Goal: Register for event/course

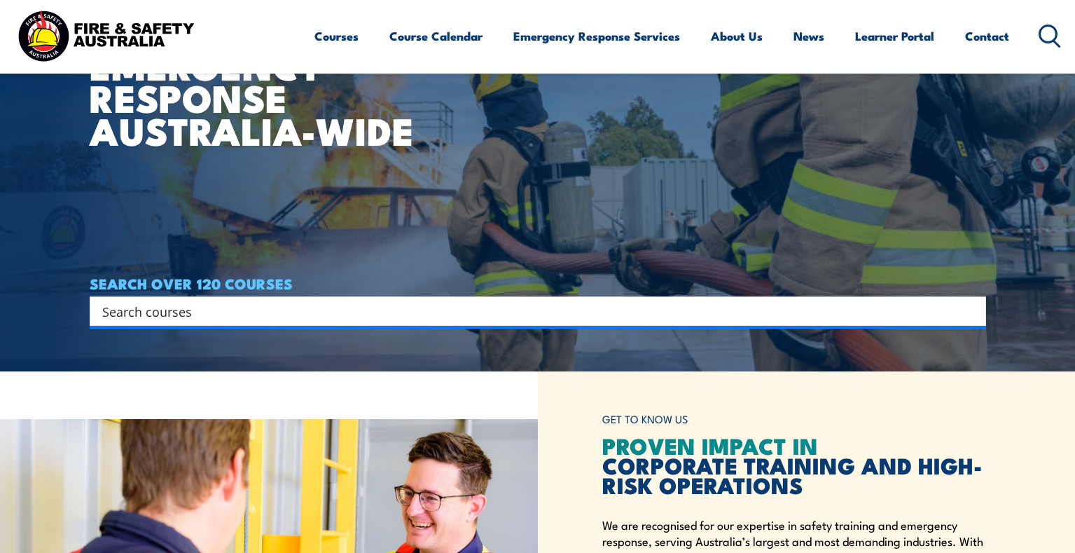
scroll to position [193, 0]
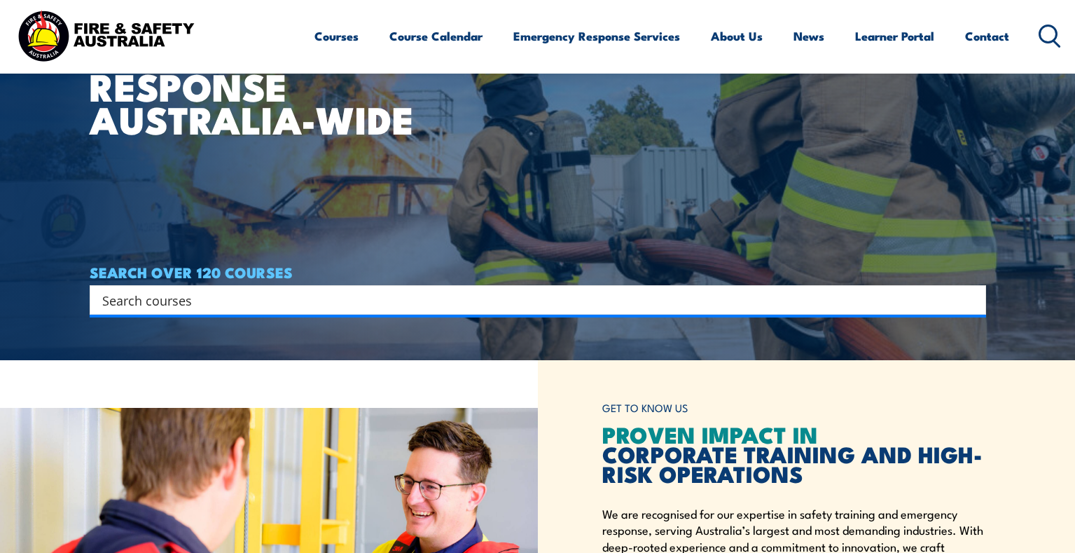
click at [243, 297] on input "Search input" at bounding box center [528, 299] width 853 height 21
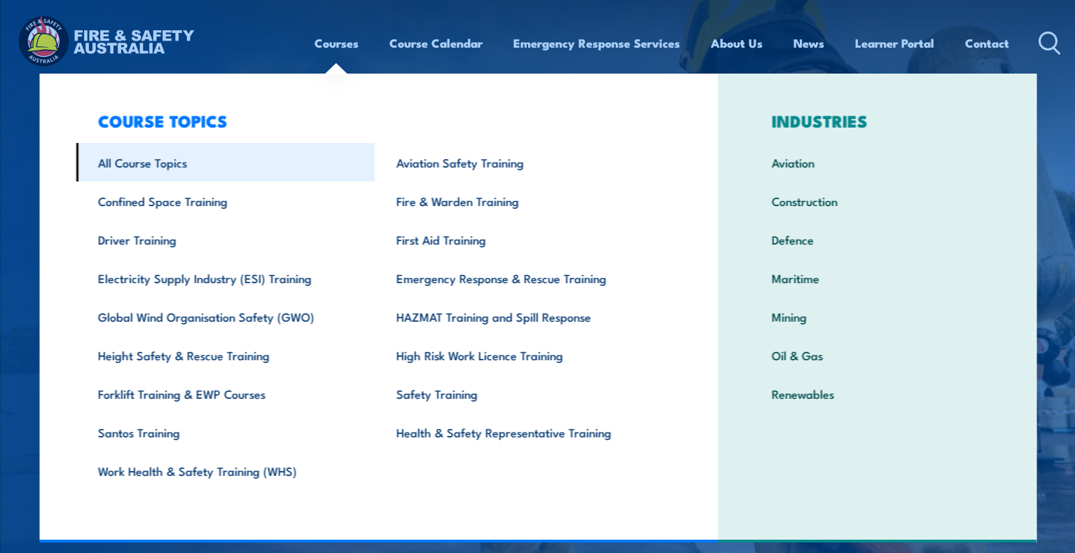
scroll to position [8, 0]
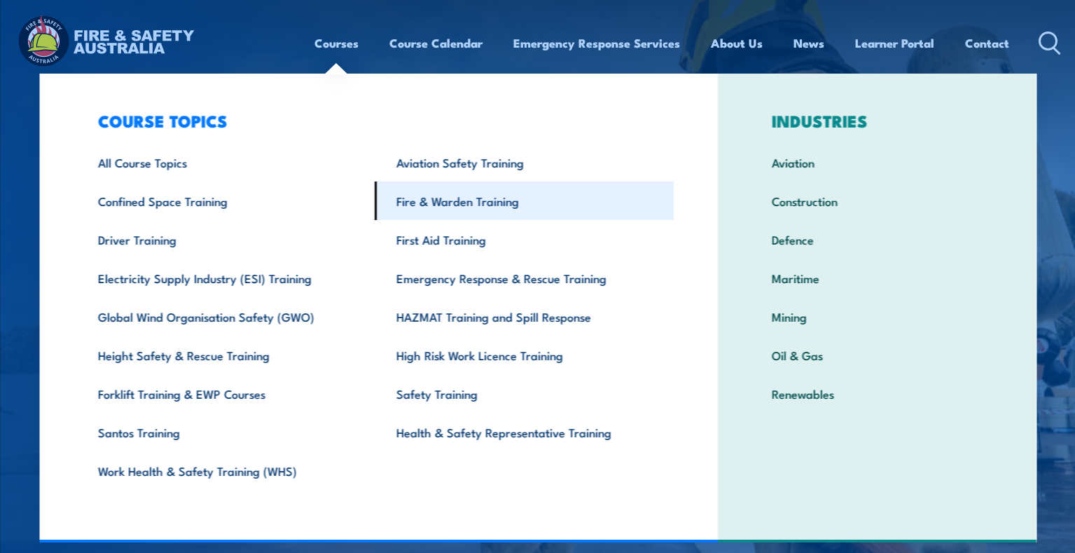
click at [450, 205] on link "Fire & Warden Training" at bounding box center [524, 200] width 299 height 39
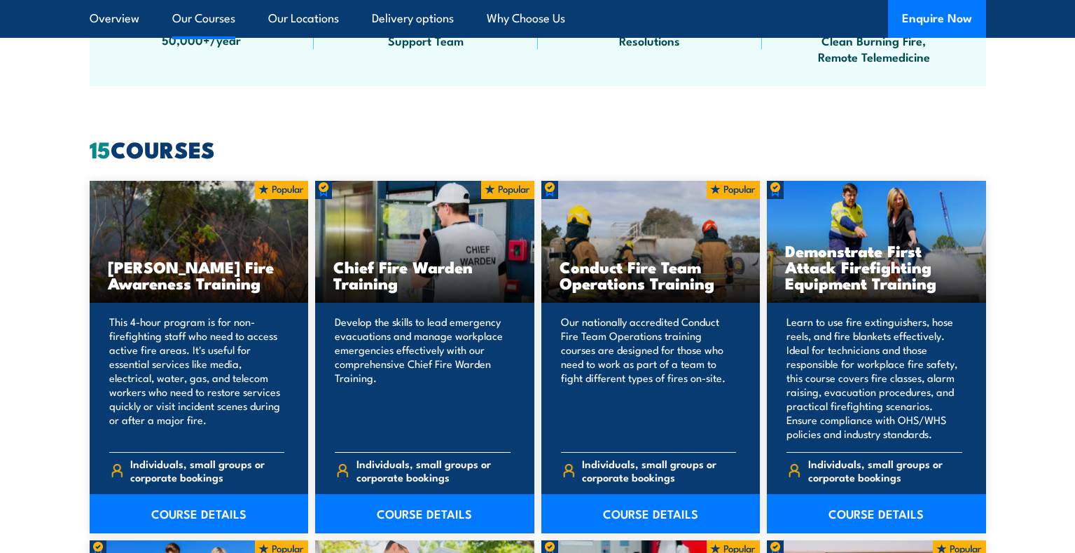
scroll to position [1020, 0]
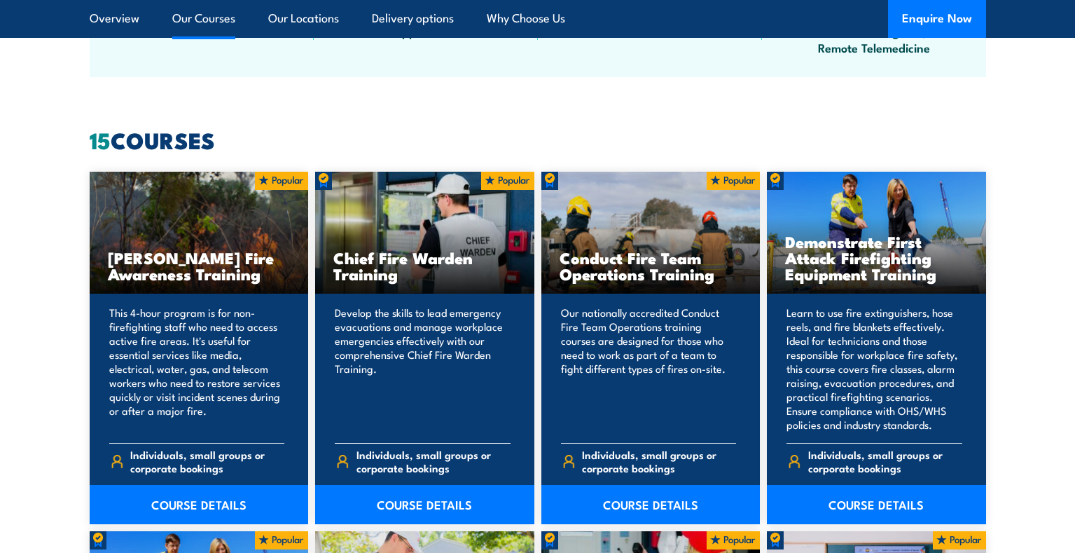
click at [441, 359] on p "Develop the skills to lead emergency evacuations and manage workplace emergenci…" at bounding box center [423, 368] width 176 height 126
click at [426, 503] on link "COURSE DETAILS" at bounding box center [424, 504] width 219 height 39
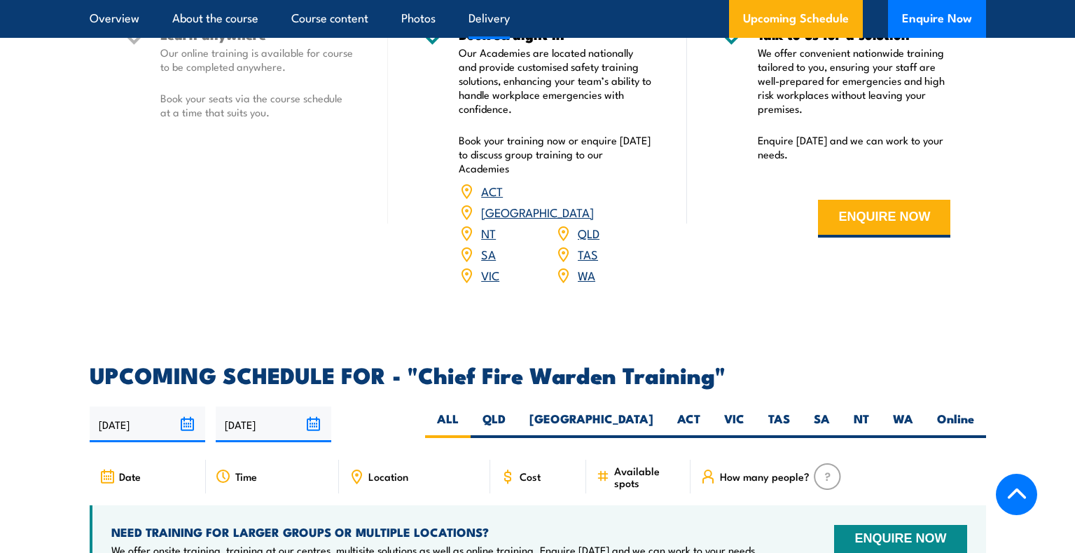
scroll to position [2111, 0]
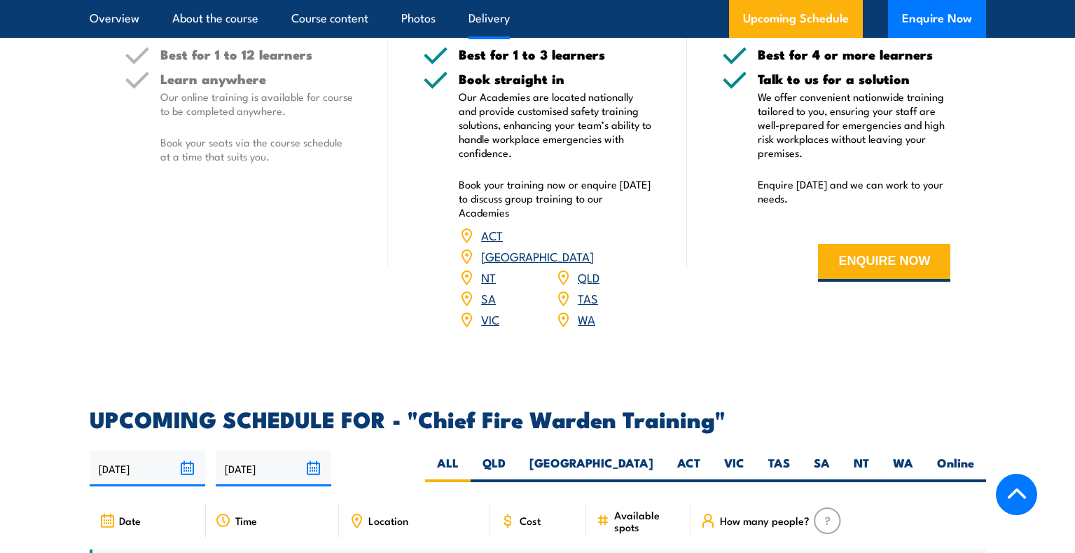
click at [492, 310] on link "VIC" at bounding box center [490, 318] width 18 height 17
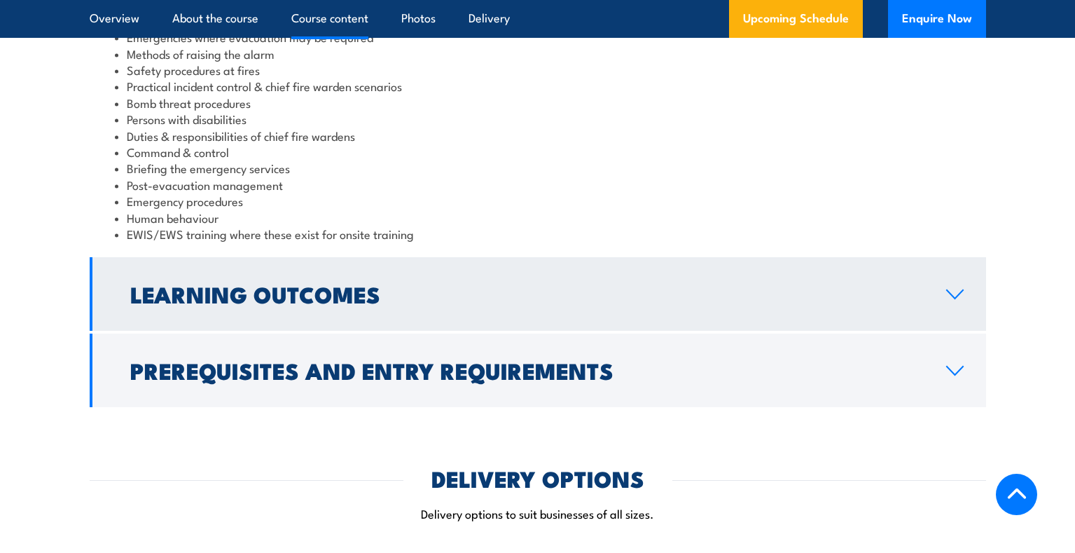
scroll to position [1481, 0]
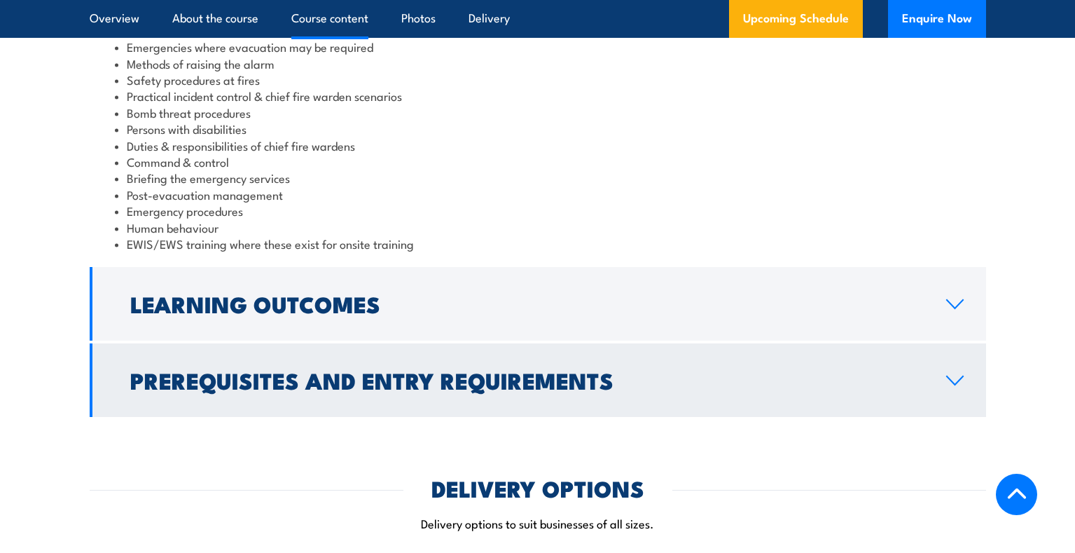
click at [589, 379] on h2 "Prerequisites and Entry Requirements" at bounding box center [527, 380] width 794 height 20
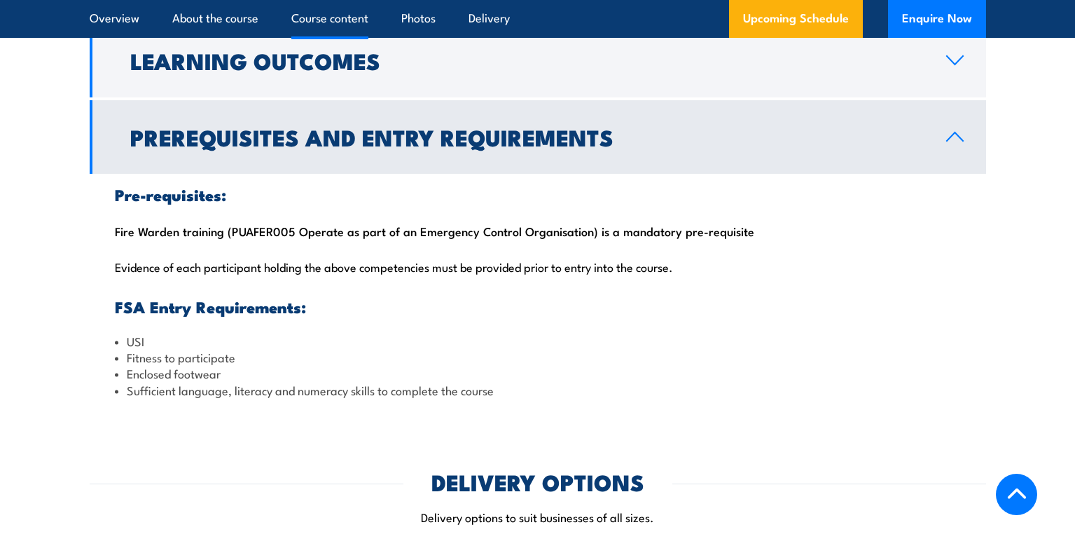
scroll to position [1405, 0]
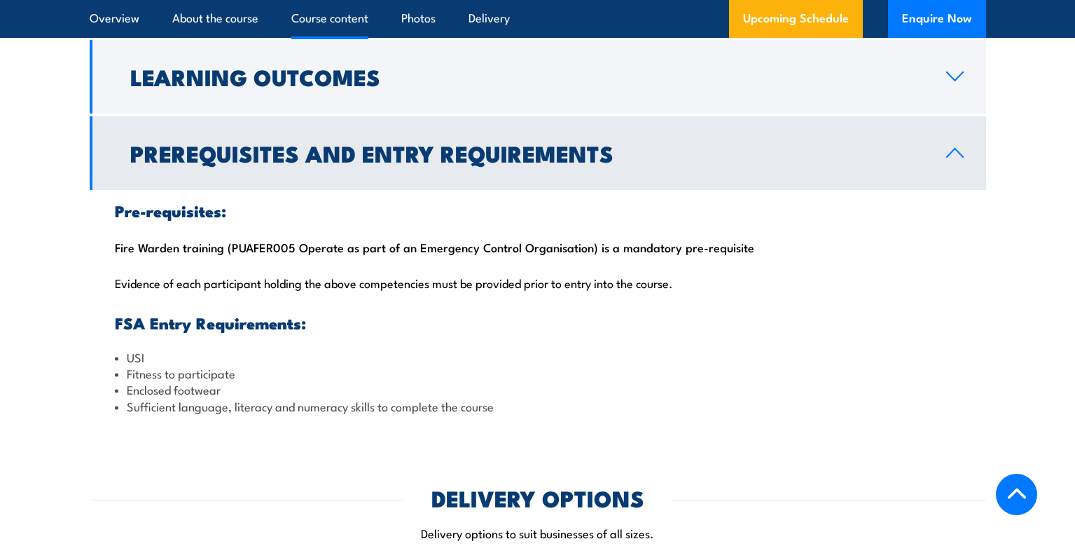
click at [482, 149] on h2 "Prerequisites and Entry Requirements" at bounding box center [527, 153] width 794 height 20
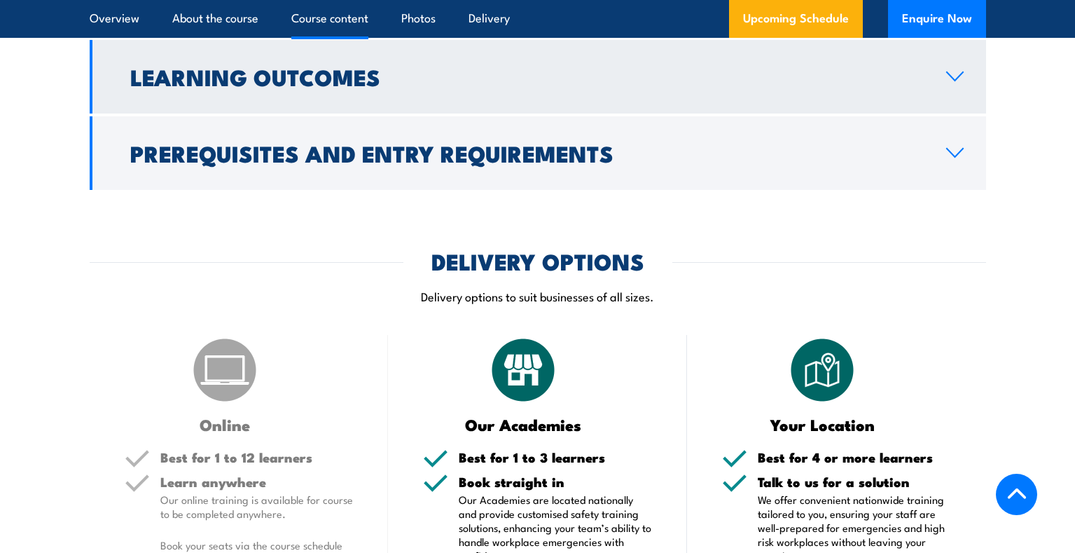
click at [455, 88] on link "Learning Outcomes" at bounding box center [538, 77] width 897 height 74
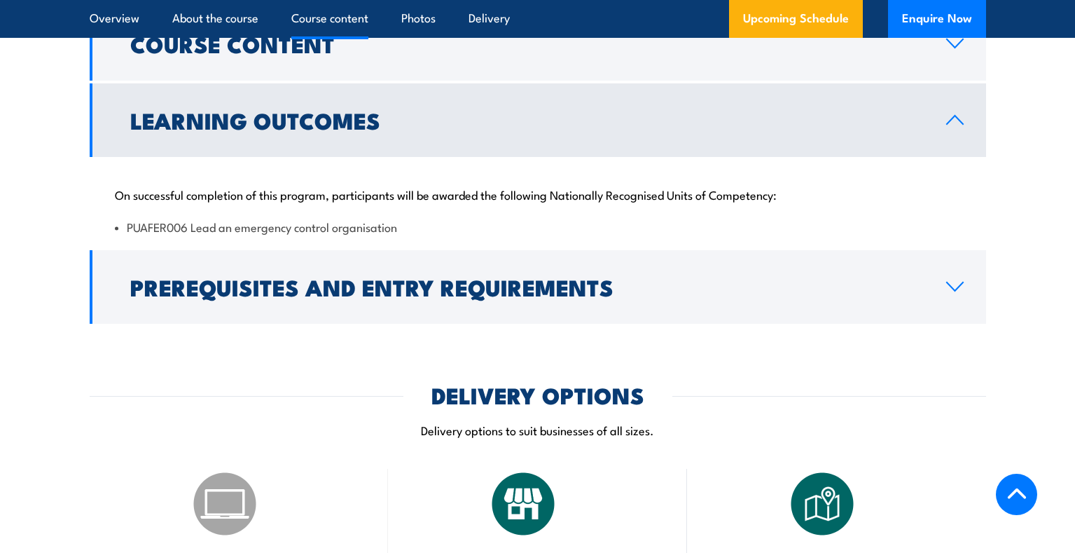
scroll to position [1356, 0]
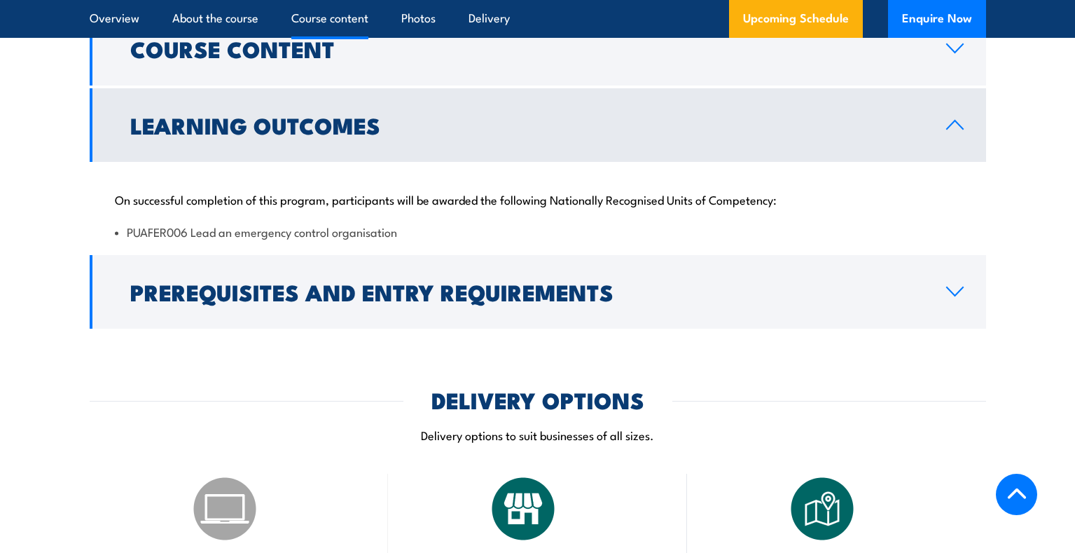
click at [635, 123] on h2 "Learning Outcomes" at bounding box center [527, 125] width 794 height 20
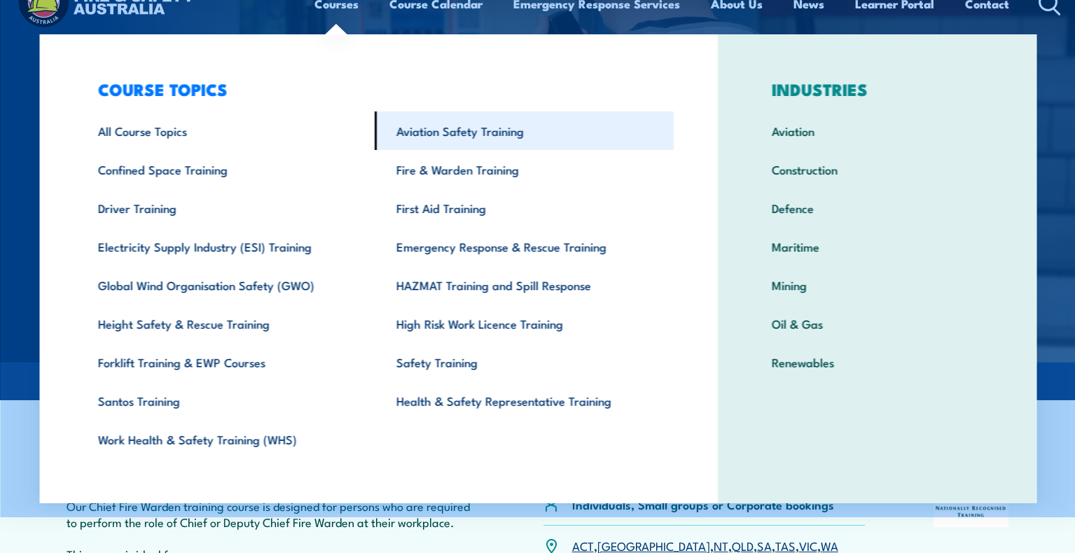
scroll to position [39, 0]
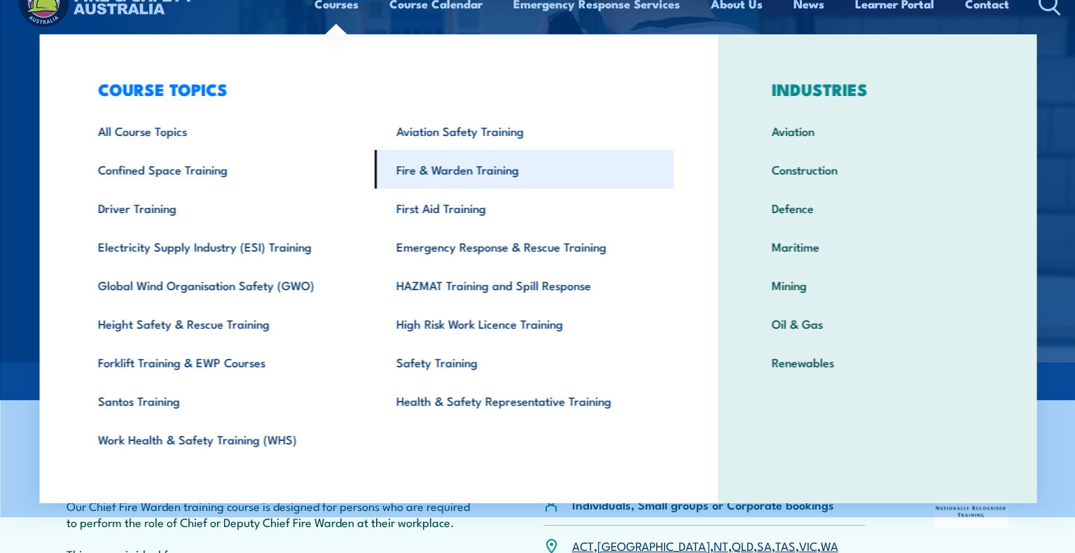
click at [426, 167] on link "Fire & Warden Training" at bounding box center [524, 169] width 299 height 39
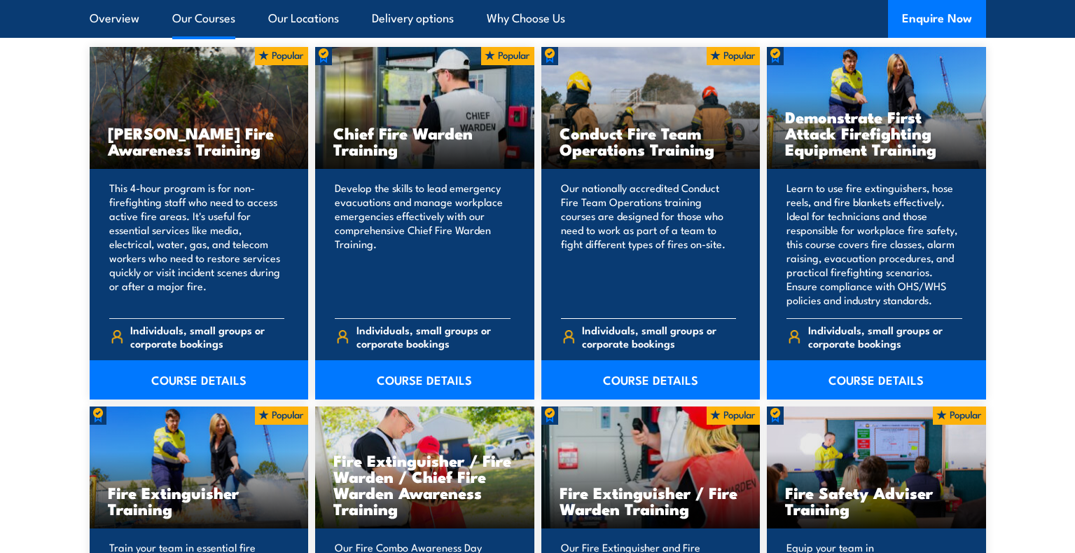
scroll to position [1147, 0]
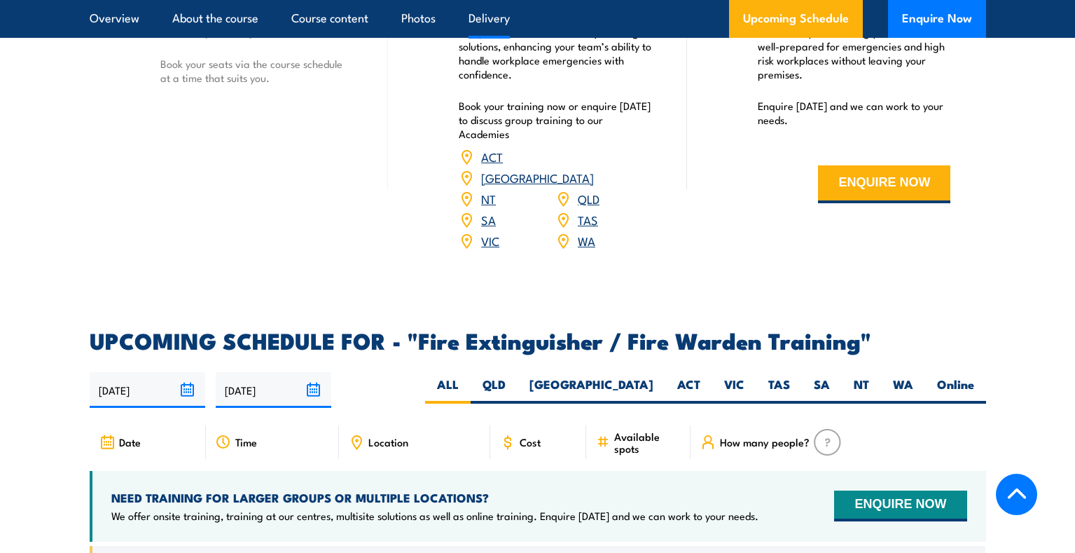
scroll to position [1992, 0]
click at [737, 376] on label "VIC" at bounding box center [734, 389] width 44 height 27
click at [745, 376] on input "VIC" at bounding box center [749, 380] width 9 height 9
radio input "true"
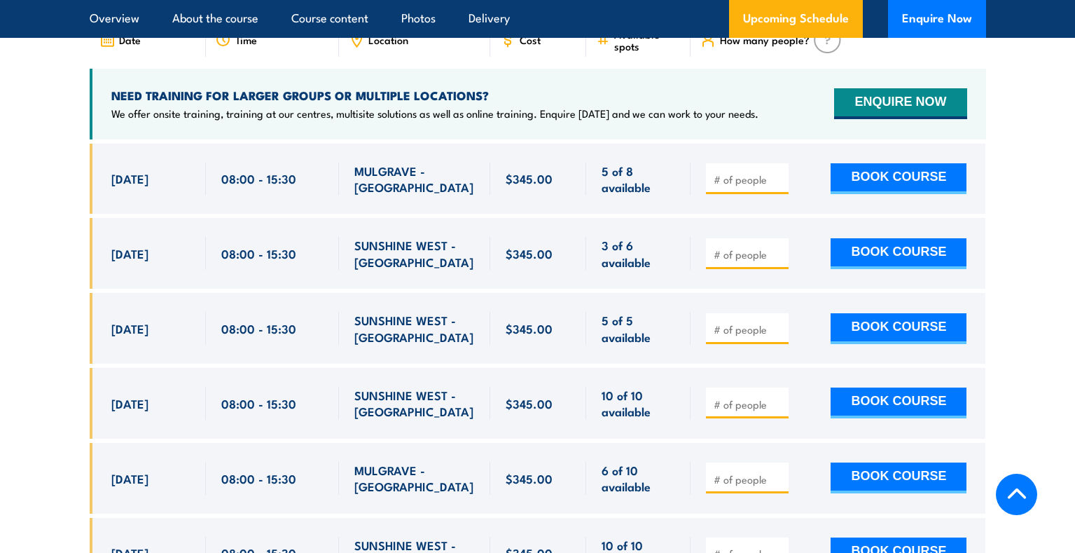
scroll to position [2384, 0]
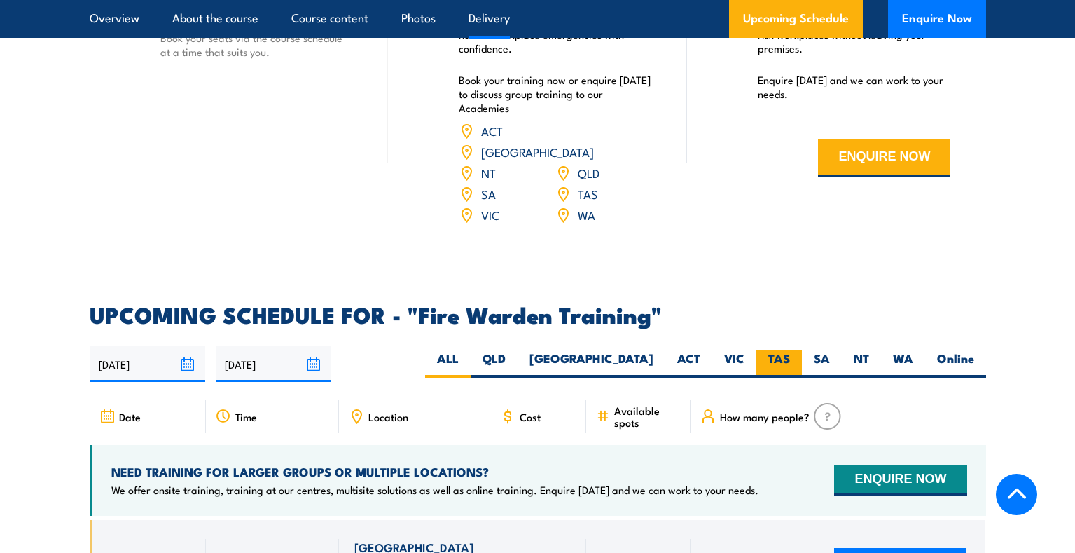
scroll to position [2323, 0]
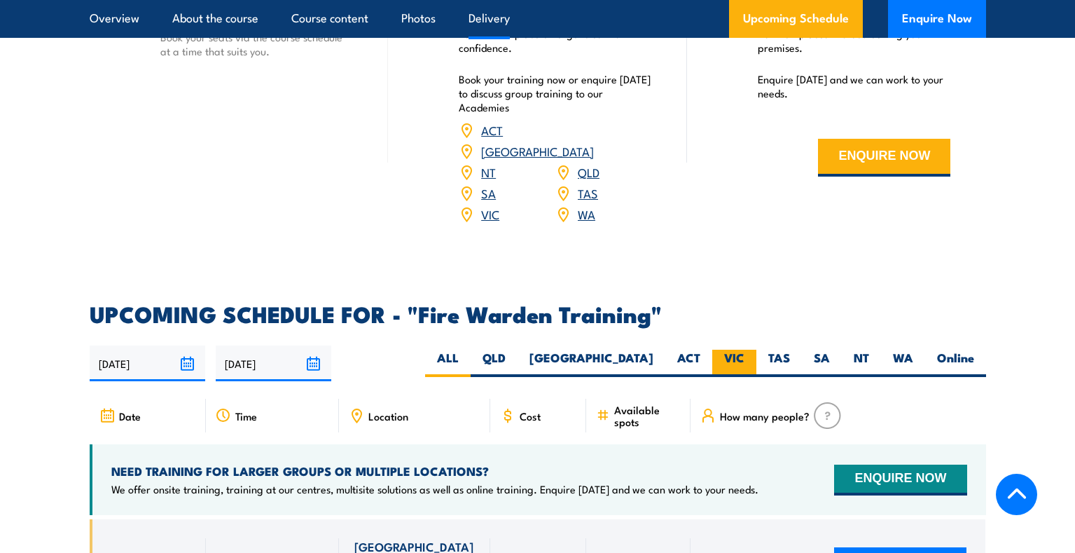
click at [728, 350] on label "VIC" at bounding box center [734, 363] width 44 height 27
click at [745, 350] on input "VIC" at bounding box center [749, 354] width 9 height 9
radio input "true"
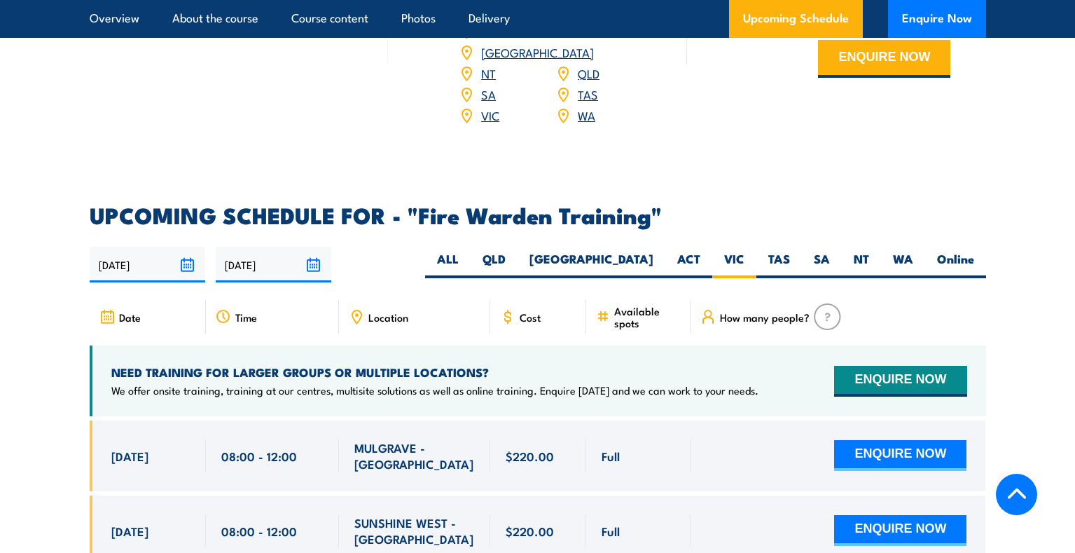
scroll to position [2254, 0]
